Goal: Check status: Check status

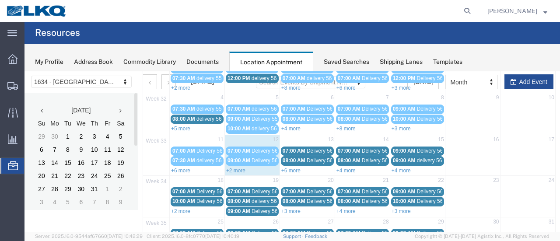
scroll to position [88, 0]
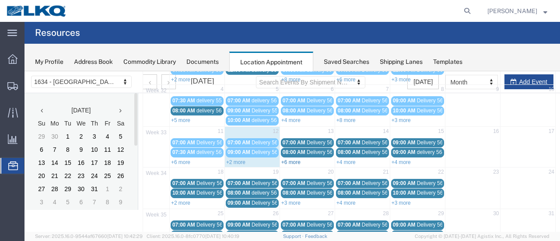
click at [290, 161] on link "+6 more" at bounding box center [290, 162] width 19 height 6
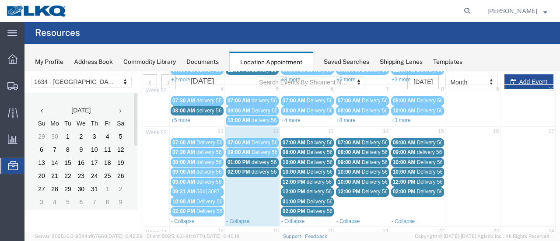
click at [239, 161] on span "01:00 PM" at bounding box center [239, 162] width 23 height 6
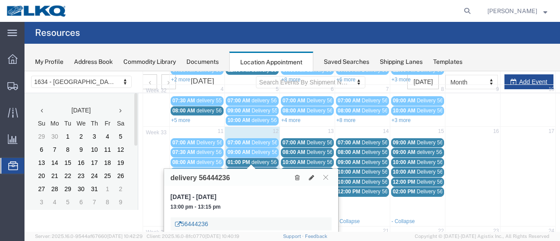
click at [203, 221] on link "56444236" at bounding box center [191, 224] width 33 height 9
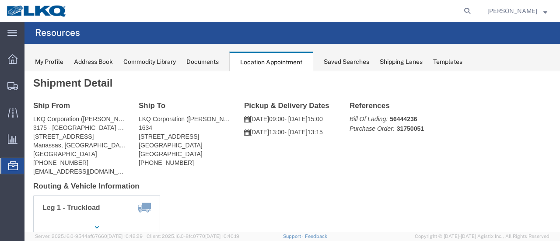
scroll to position [0, 0]
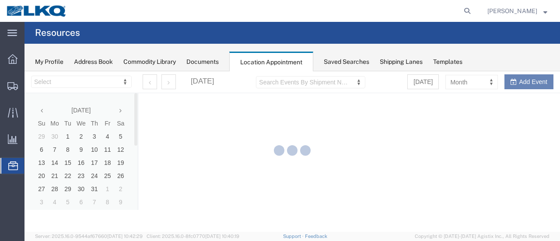
select select "28712"
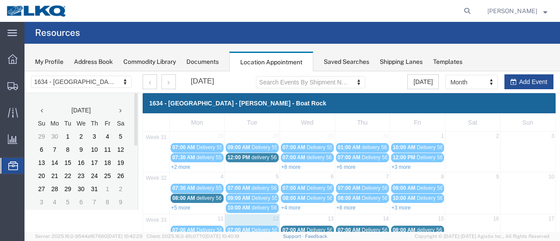
scroll to position [44, 0]
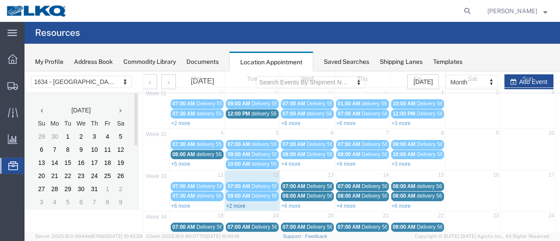
click at [240, 203] on link "+2 more" at bounding box center [235, 206] width 19 height 6
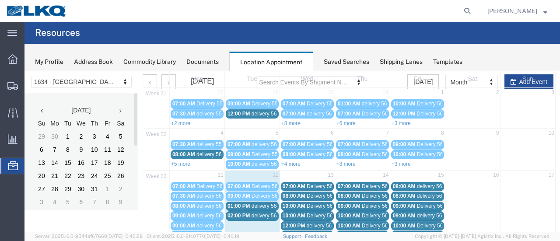
click at [257, 213] on span "delivery 56402725" at bounding box center [273, 216] width 42 height 6
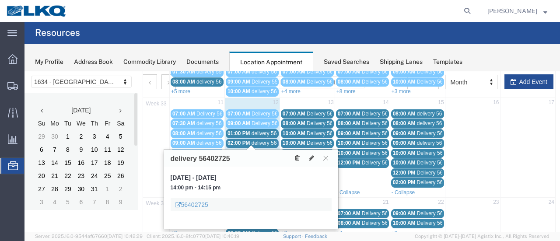
scroll to position [131, 0]
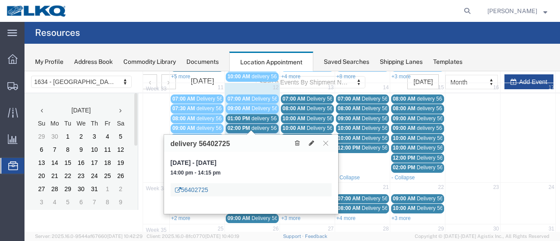
click at [200, 190] on link "56402725" at bounding box center [191, 190] width 33 height 9
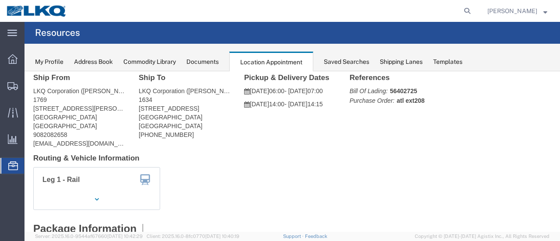
scroll to position [0, 0]
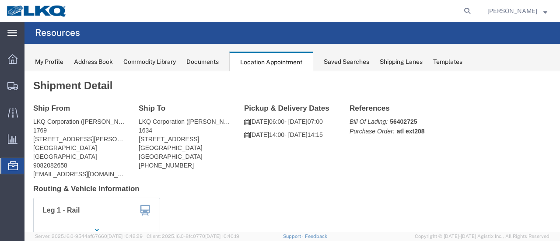
click at [17, 31] on icon at bounding box center [12, 33] width 10 height 6
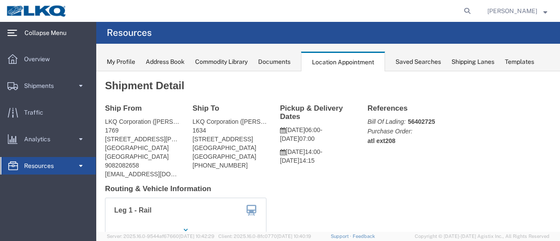
click at [42, 172] on span "Resources" at bounding box center [42, 166] width 36 height 18
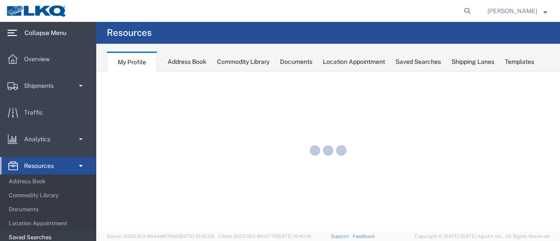
scroll to position [31, 0]
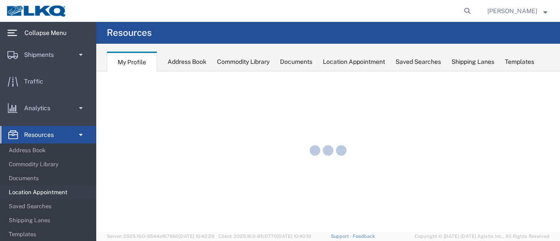
click at [53, 194] on span "Location Appointment" at bounding box center [49, 193] width 81 height 18
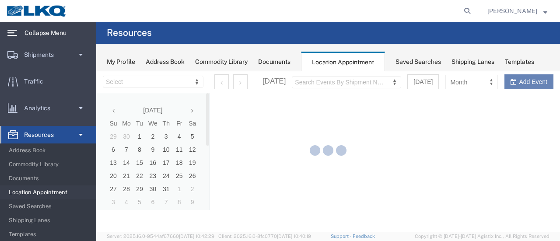
select select "28712"
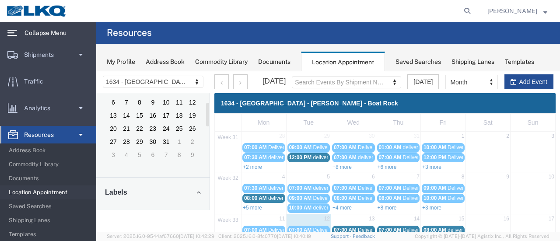
scroll to position [71, 0]
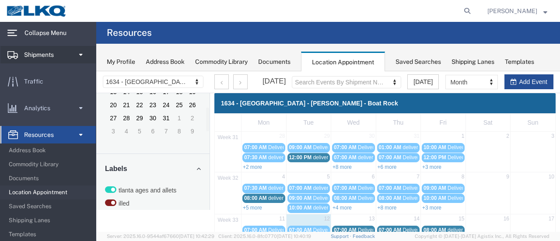
click at [48, 47] on span "Shipments" at bounding box center [42, 55] width 36 height 18
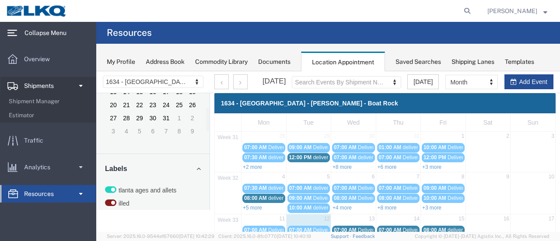
scroll to position [0, 0]
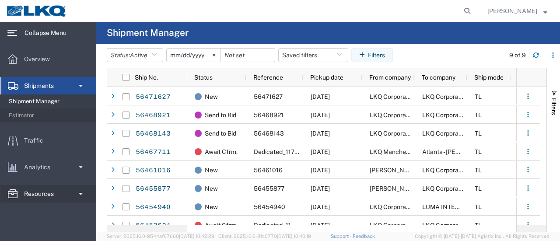
click at [25, 190] on span "Resources" at bounding box center [42, 194] width 36 height 18
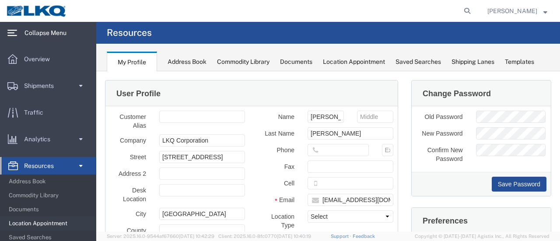
click at [39, 225] on span "Location Appointment" at bounding box center [49, 224] width 81 height 18
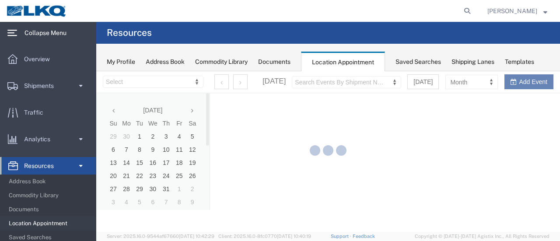
select select "28712"
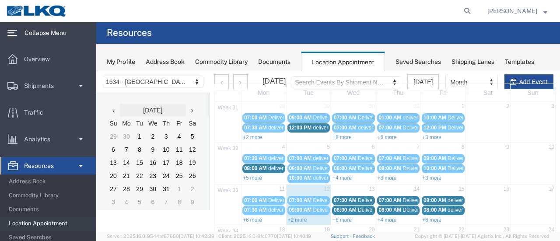
scroll to position [44, 0]
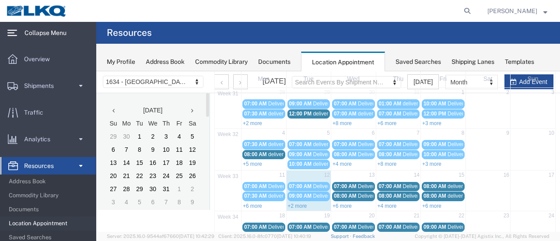
click at [9, 33] on icon at bounding box center [12, 33] width 10 height 6
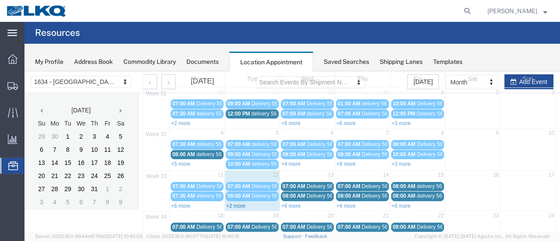
click at [232, 203] on link "+2 more" at bounding box center [235, 206] width 19 height 6
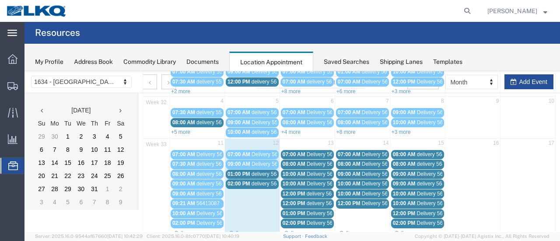
scroll to position [88, 0]
